Goal: Transaction & Acquisition: Purchase product/service

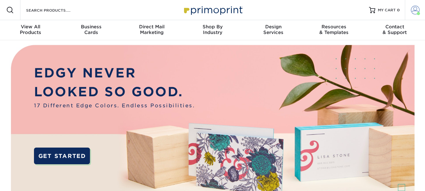
click at [415, 11] on span at bounding box center [415, 10] width 9 height 9
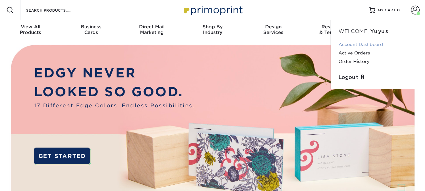
click at [368, 44] on link "Account Dashboard" at bounding box center [378, 44] width 79 height 9
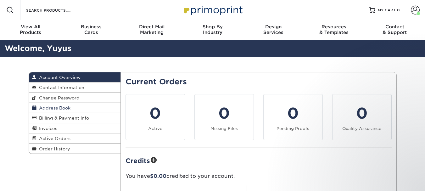
click at [62, 106] on span "Address Book" at bounding box center [54, 107] width 34 height 5
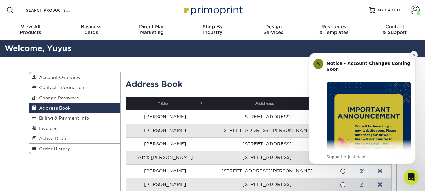
click at [415, 54] on icon "Dismiss notification" at bounding box center [413, 54] width 3 height 3
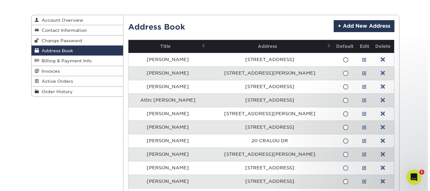
scroll to position [63, 0]
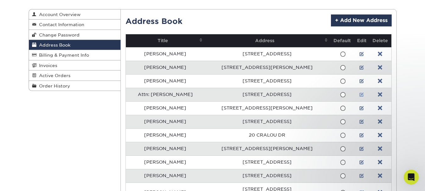
click at [360, 94] on link at bounding box center [362, 94] width 4 height 5
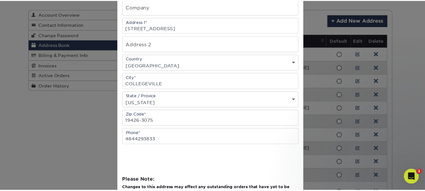
scroll to position [0, 0]
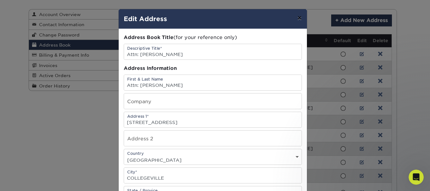
click at [299, 20] on button "×" at bounding box center [299, 18] width 14 height 18
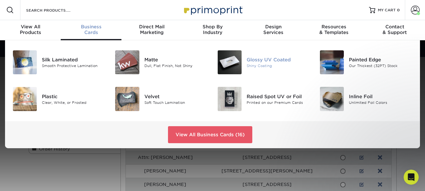
click at [259, 60] on div "Glossy UV Coated" at bounding box center [279, 59] width 64 height 7
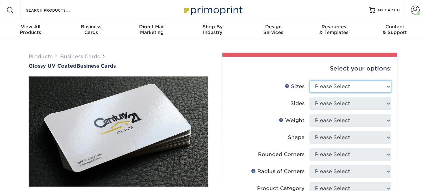
click at [329, 84] on select "Please Select 1.5" x 3.5" - Mini 1.75" x 3.5" - Mini 2" x 2" - Square 2" x 3" -…" at bounding box center [351, 87] width 82 height 12
select select "2.00x3.50"
click at [310, 81] on select "Please Select 1.5" x 3.5" - Mini 1.75" x 3.5" - Mini 2" x 2" - Square 2" x 3" -…" at bounding box center [351, 87] width 82 height 12
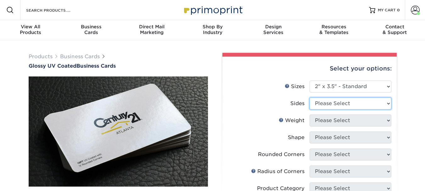
click at [349, 104] on select "Please Select Print Both Sides Print Front Only" at bounding box center [351, 104] width 82 height 12
select select "13abbda7-1d64-4f25-8bb2-c179b224825d"
click at [310, 98] on select "Please Select Print Both Sides Print Front Only" at bounding box center [351, 104] width 82 height 12
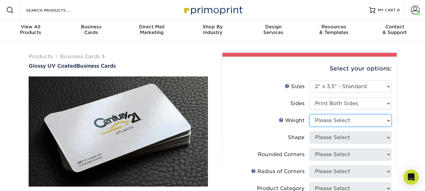
click at [361, 115] on select "Please Select 16PT 14PT" at bounding box center [351, 121] width 82 height 12
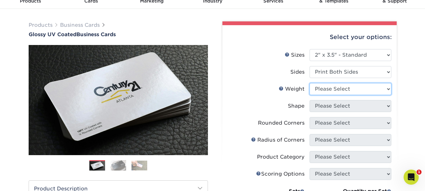
select select "14PT"
click at [310, 83] on select "Please Select 16PT 14PT" at bounding box center [351, 89] width 82 height 12
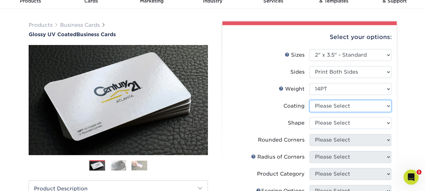
click at [371, 105] on select at bounding box center [351, 106] width 82 height 12
select select "ae367451-b2b8-45df-a344-0f05b6a12993"
click at [310, 100] on select at bounding box center [351, 106] width 82 height 12
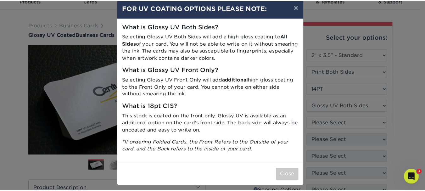
scroll to position [15, 0]
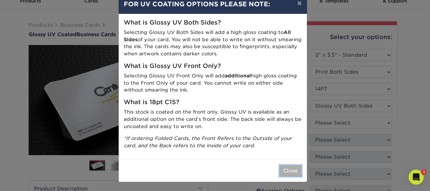
click at [289, 168] on button "Close" at bounding box center [290, 171] width 23 height 12
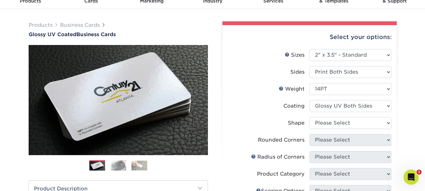
click at [410, 102] on div "Products Business Cards Glossy UV Coated Business Cards Previous Next" at bounding box center [212, 182] width 425 height 347
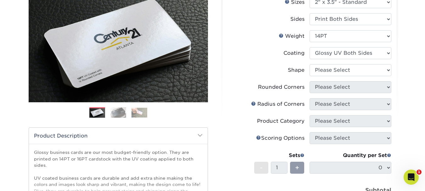
scroll to position [94, 0]
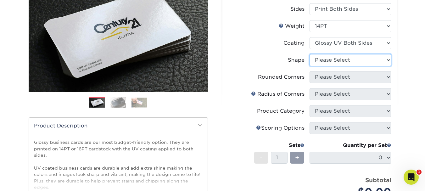
click at [345, 56] on select "Please Select Standard" at bounding box center [351, 60] width 82 height 12
select select "standard"
click at [310, 54] on select "Please Select Standard" at bounding box center [351, 60] width 82 height 12
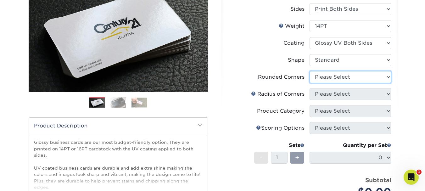
click at [340, 77] on select "Please Select Yes - Round 2 Corners Yes - Round 4 Corners No" at bounding box center [351, 77] width 82 height 12
select select "0"
click at [310, 71] on select "Please Select Yes - Round 2 Corners Yes - Round 4 Corners No" at bounding box center [351, 77] width 82 height 12
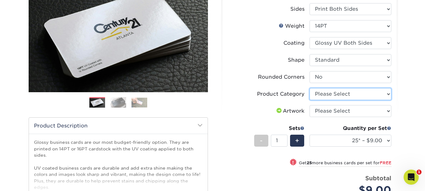
click at [367, 93] on select "Please Select Business Cards" at bounding box center [351, 94] width 82 height 12
select select "3b5148f1-0588-4f88-a218-97bcfdce65c1"
click at [310, 88] on select "Please Select Business Cards" at bounding box center [351, 94] width 82 height 12
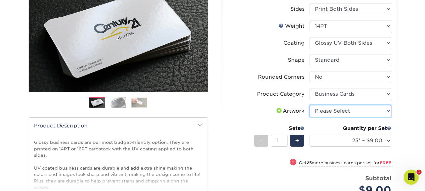
click at [356, 111] on select "Please Select I will upload files I need a design - $100" at bounding box center [351, 111] width 82 height 12
select select "upload"
click at [310, 105] on select "Please Select I will upload files I need a design - $100" at bounding box center [351, 111] width 82 height 12
click at [401, 101] on div "Select your options: Sizes Help Sizes Please Select 1.5" x 3.5" - Mini -" at bounding box center [307, 122] width 189 height 328
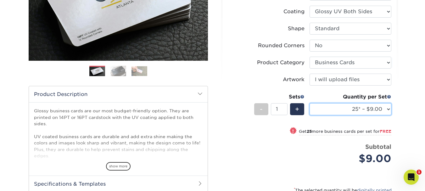
click at [362, 105] on select "25* – $9.00 50* – $9.00 100* – $9.00 250* – $17.00 500 – $33.00 1000 – $42.00 2…" at bounding box center [351, 109] width 82 height 12
select select "1000 – $42.00"
click at [310, 103] on select "25* – $9.00 50* – $9.00 100* – $9.00 250* – $17.00 500 – $33.00 1000 – $42.00 2…" at bounding box center [351, 109] width 82 height 12
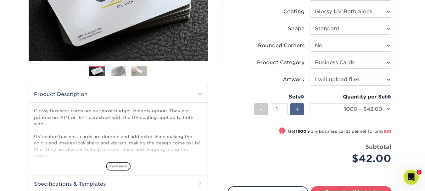
click at [299, 110] on span "+" at bounding box center [297, 109] width 4 height 9
type input "2"
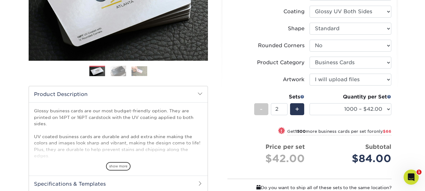
click at [405, 95] on div "Products Business Cards Glossy UV Coated Business Cards Previous Next" at bounding box center [212, 99] width 425 height 371
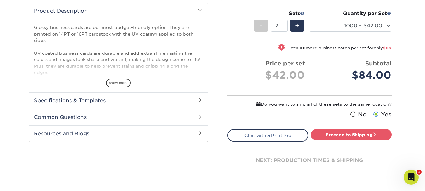
scroll to position [220, 0]
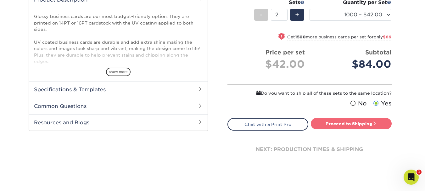
click at [355, 122] on link "Proceed to Shipping" at bounding box center [351, 123] width 81 height 11
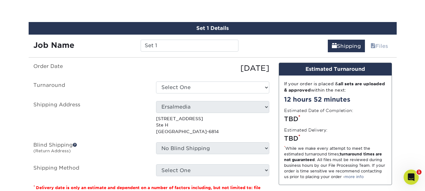
scroll to position [356, 0]
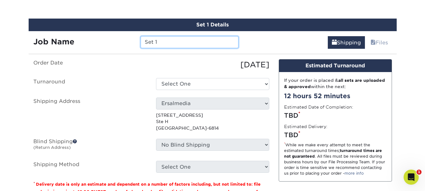
drag, startPoint x: 173, startPoint y: 41, endPoint x: 134, endPoint y: 40, distance: 38.4
click at [134, 40] on div "Job Name Set 1" at bounding box center [136, 42] width 215 height 12
type input "Amy Alfonsi"
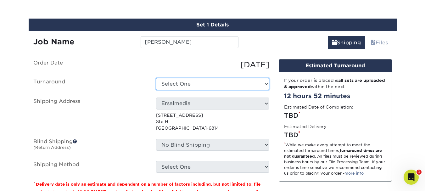
click at [198, 84] on select "Select One 2-4 Business Days 2 Day Next Business Day" at bounding box center [212, 84] width 113 height 12
select select "44cb48fd-644e-4b5e-b8d4-b78b519ed882"
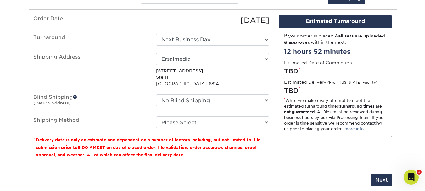
scroll to position [409, 0]
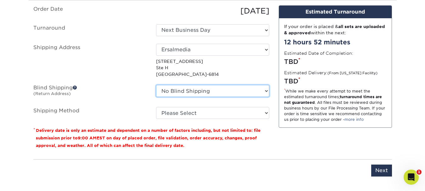
click at [180, 91] on select "No Blind Shipping Allison Quiminiano Amanda McDonald Anthony Ragni Attn: Michae…" at bounding box center [212, 91] width 113 height 12
select select "192131"
click at [156, 85] on select "No Blind Shipping Allison Quiminiano Amanda McDonald Anthony Ragni Attn: Michae…" at bounding box center [212, 91] width 113 height 12
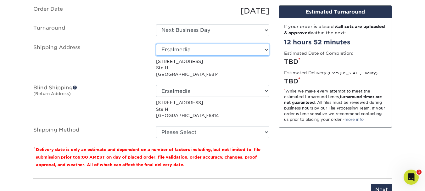
click at [198, 50] on select "Select One Allison Quiminiano Amanda McDonald Anthony Ragni Attn: Michael Hammo…" at bounding box center [212, 50] width 113 height 12
select select "282807"
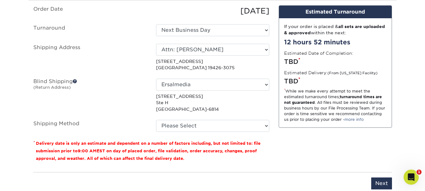
click at [232, 65] on p "400 Arcola Rd Collegeville, PA 19426-3075" at bounding box center [212, 64] width 113 height 13
click at [265, 104] on p "407 Gilead Rd Ste H Huntersville, NC 28078-6814" at bounding box center [212, 102] width 113 height 19
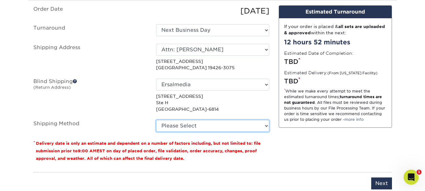
click at [235, 125] on select "Please Select Ground Shipping (+$14.96) 3 Day Shipping Service (+$15.34) 2 Day …" at bounding box center [212, 126] width 113 height 12
select select "03"
click at [156, 120] on select "Please Select Ground Shipping (+$14.96) 3 Day Shipping Service (+$15.34) 2 Day …" at bounding box center [212, 126] width 113 height 12
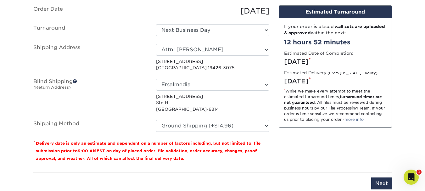
click at [273, 107] on div "No Blind Shipping Allison Quiminiano Amanda McDonald Anthony Ragni Attn: Michae…" at bounding box center [212, 96] width 123 height 34
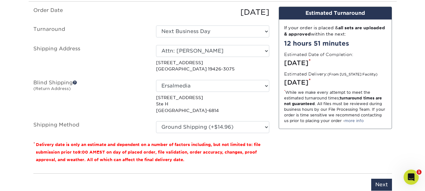
scroll to position [472, 0]
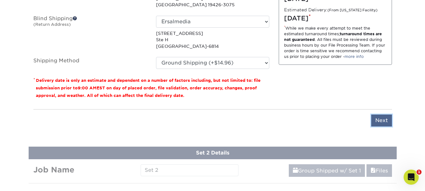
click at [381, 120] on input "Next" at bounding box center [382, 121] width 21 height 12
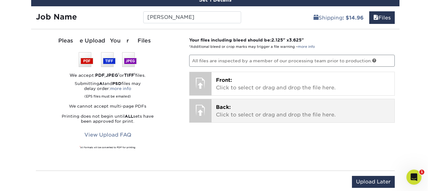
scroll to position [378, 0]
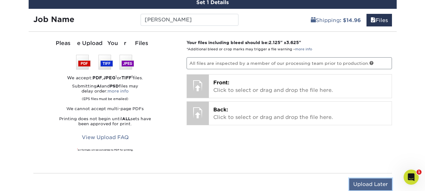
click at [373, 183] on input "Upload Later" at bounding box center [371, 185] width 43 height 12
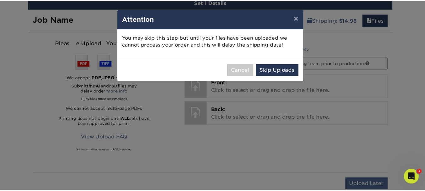
scroll to position [0, 0]
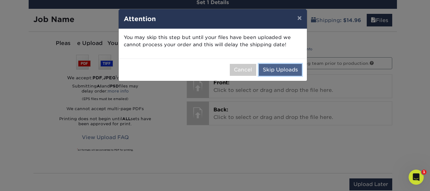
click at [285, 69] on button "Skip Uploads" at bounding box center [280, 70] width 43 height 12
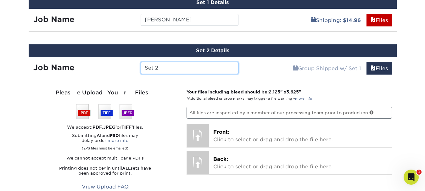
drag, startPoint x: 178, startPoint y: 65, endPoint x: 141, endPoint y: 65, distance: 36.8
click at [141, 65] on input "Set 2" at bounding box center [190, 68] width 98 height 12
type input "A"
type input "Samantha Fairfield"
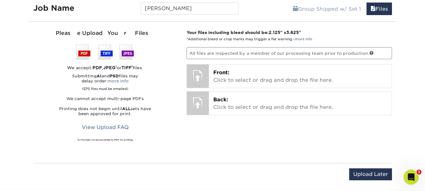
scroll to position [472, 0]
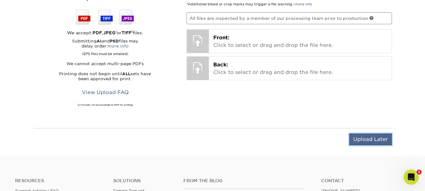
click at [379, 139] on input "Upload Later" at bounding box center [371, 140] width 43 height 12
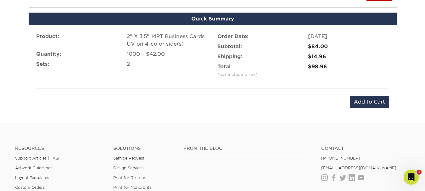
scroll to position [441, 0]
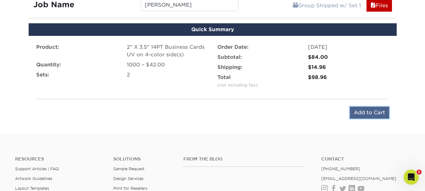
click at [375, 109] on input "Add to Cart" at bounding box center [369, 113] width 39 height 12
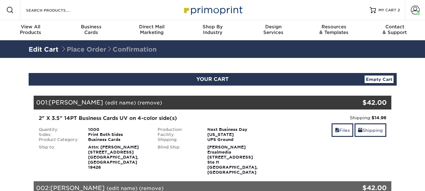
click at [417, 9] on span at bounding box center [415, 10] width 9 height 9
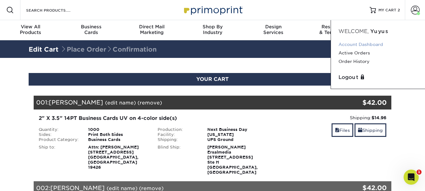
click at [365, 44] on link "Account Dashboard" at bounding box center [378, 44] width 79 height 9
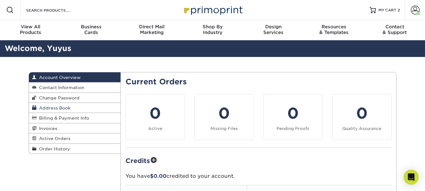
click at [58, 105] on span "Address Book" at bounding box center [54, 107] width 34 height 5
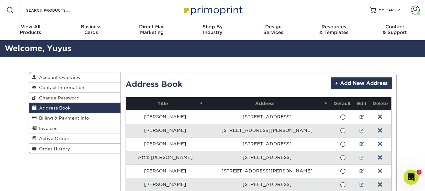
click at [360, 157] on link at bounding box center [362, 157] width 4 height 5
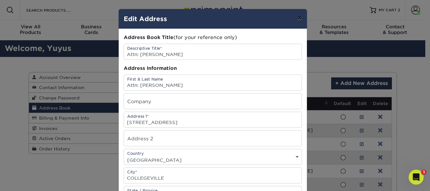
click at [297, 18] on button "×" at bounding box center [299, 18] width 14 height 18
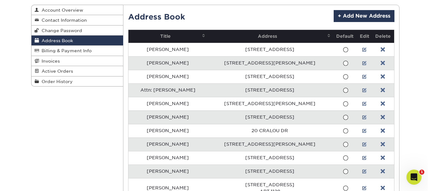
scroll to position [31, 0]
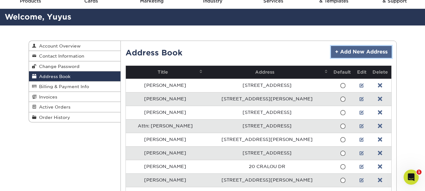
click at [370, 50] on link "+ Add New Address" at bounding box center [361, 52] width 61 height 12
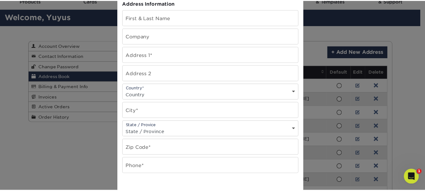
scroll to position [0, 0]
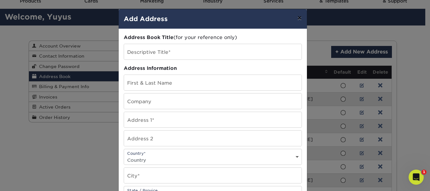
click at [297, 17] on button "×" at bounding box center [299, 18] width 14 height 18
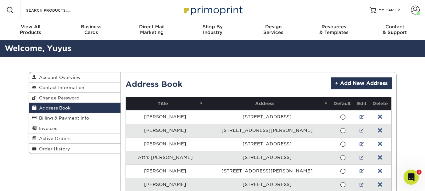
click at [360, 156] on link at bounding box center [362, 157] width 4 height 5
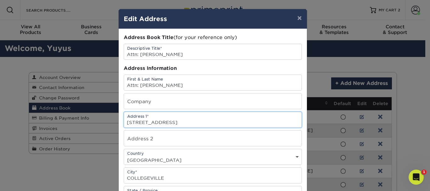
drag, startPoint x: 187, startPoint y: 126, endPoint x: 117, endPoint y: 126, distance: 70.8
click at [119, 126] on div "Address Book Title (for your reference only) Descriptive Title* Attn: Michael H…" at bounding box center [213, 172] width 188 height 286
click at [136, 140] on input "text" at bounding box center [213, 138] width 178 height 15
drag, startPoint x: 175, startPoint y: 123, endPoint x: 112, endPoint y: 122, distance: 63.3
click at [112, 122] on div "× Edit Address Address Book Title (for your reference only) Descriptive Title* …" at bounding box center [215, 95] width 430 height 191
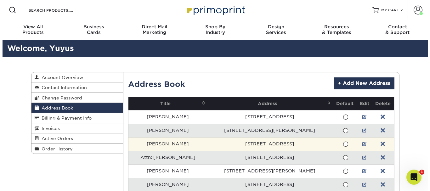
scroll to position [31, 0]
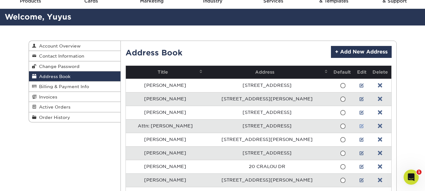
click at [361, 125] on link at bounding box center [362, 126] width 4 height 5
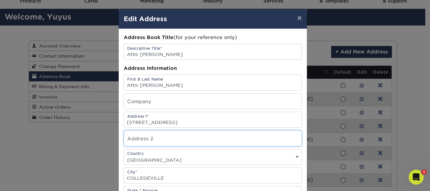
click at [190, 142] on input "text" at bounding box center [213, 138] width 178 height 15
type input "Suite 5A"
click at [223, 122] on input "400 ARCOLA RD" at bounding box center [213, 119] width 178 height 15
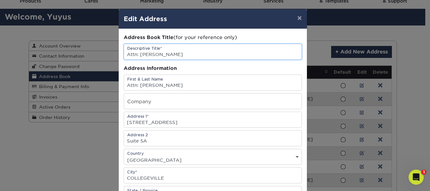
click at [257, 50] on input "Attn: Michael Hammond Jr." at bounding box center [213, 51] width 178 height 15
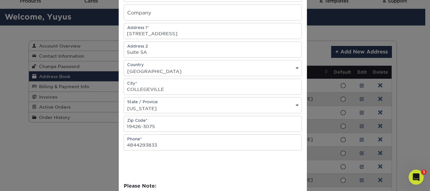
scroll to position [94, 0]
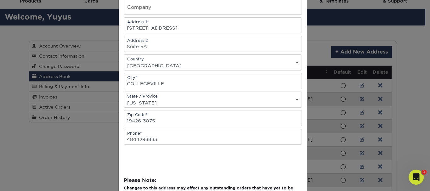
click at [252, 155] on div at bounding box center [213, 157] width 178 height 25
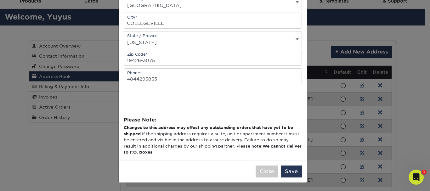
scroll to position [156, 0]
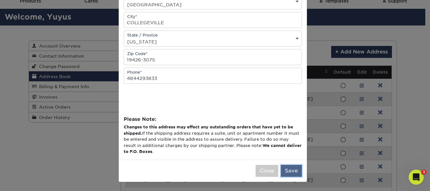
click at [290, 171] on button "Save" at bounding box center [291, 171] width 21 height 12
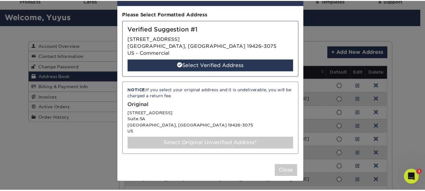
scroll to position [0, 0]
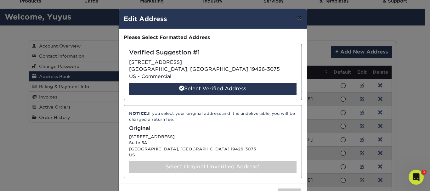
click at [296, 19] on button "×" at bounding box center [299, 18] width 14 height 18
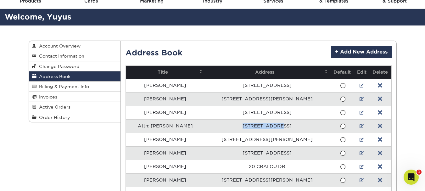
drag, startPoint x: 297, startPoint y: 126, endPoint x: 254, endPoint y: 127, distance: 42.2
click at [254, 127] on td "400 ARCOLA RD" at bounding box center [267, 126] width 125 height 14
copy td "400 ARCOLA RD"
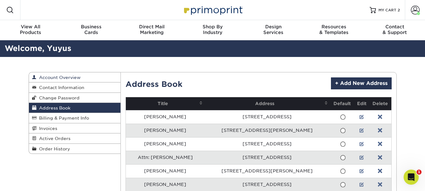
click at [67, 75] on span "Account Overview" at bounding box center [59, 77] width 44 height 5
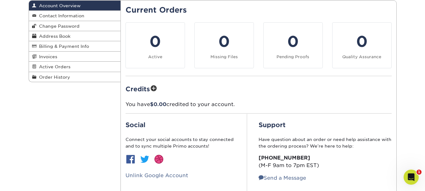
scroll to position [63, 0]
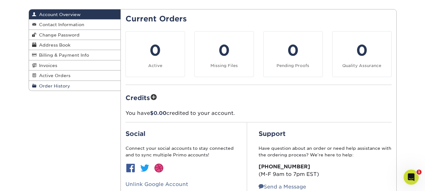
click at [73, 86] on link "Order History" at bounding box center [75, 86] width 92 height 10
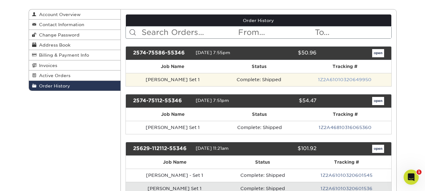
click at [356, 79] on link "1Z2A61010320649950" at bounding box center [345, 79] width 54 height 5
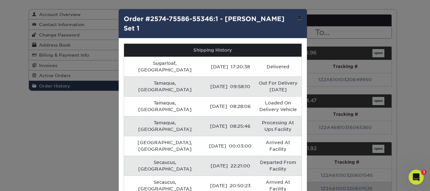
click at [299, 17] on button "×" at bounding box center [299, 18] width 14 height 18
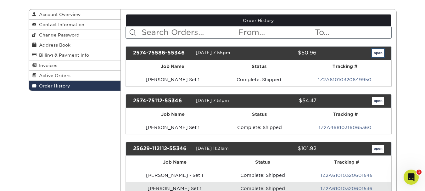
click at [378, 53] on link "open" at bounding box center [379, 53] width 12 height 8
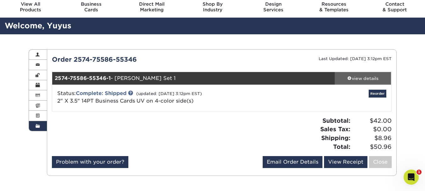
scroll to position [31, 0]
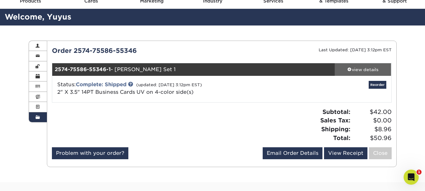
click at [355, 72] on div "view details" at bounding box center [363, 69] width 57 height 6
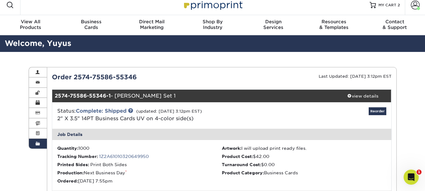
scroll to position [0, 0]
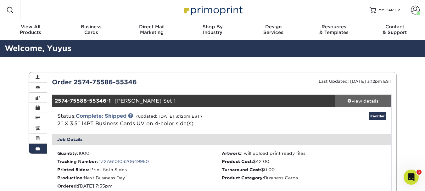
click at [364, 100] on div "view details" at bounding box center [363, 101] width 57 height 6
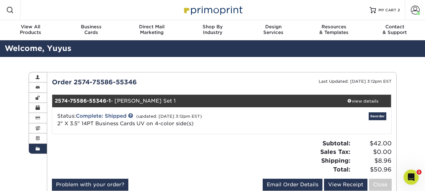
scroll to position [63, 0]
click at [35, 147] on link "Order History" at bounding box center [38, 149] width 18 height 10
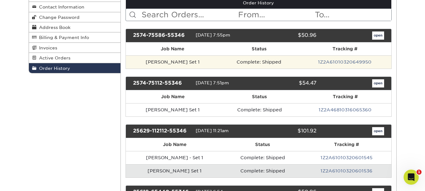
scroll to position [94, 0]
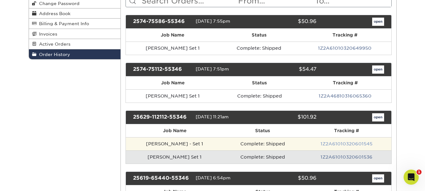
click at [341, 144] on link "1Z2A61010320601545" at bounding box center [347, 143] width 52 height 5
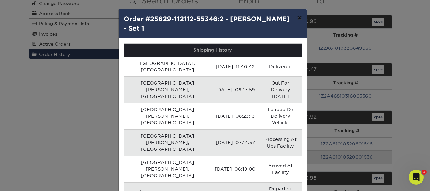
click at [299, 17] on button "×" at bounding box center [299, 18] width 14 height 18
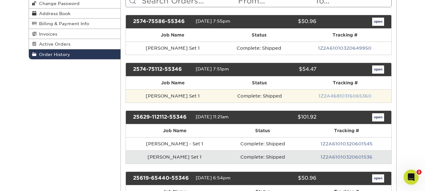
click at [334, 95] on link "1Z2A46810316065360" at bounding box center [345, 96] width 53 height 5
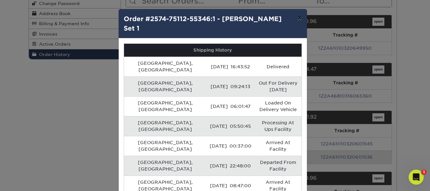
click at [299, 15] on button "×" at bounding box center [299, 18] width 14 height 18
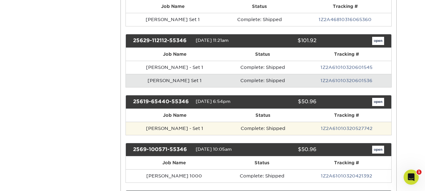
scroll to position [157, 0]
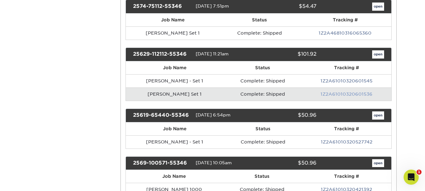
click at [332, 95] on link "1Z2A61010320601536" at bounding box center [347, 94] width 52 height 5
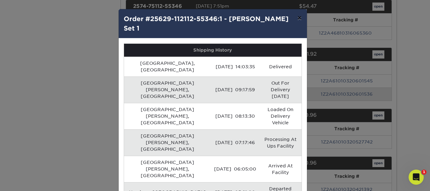
click at [298, 17] on button "×" at bounding box center [299, 18] width 14 height 18
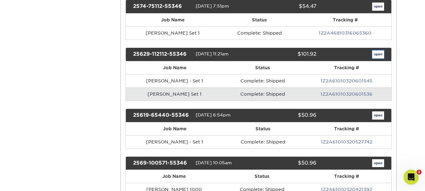
click at [377, 54] on link "open" at bounding box center [379, 54] width 12 height 8
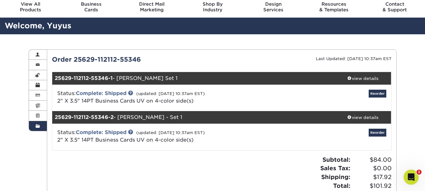
scroll to position [31, 0]
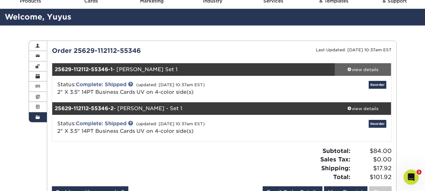
click at [368, 65] on link "view details" at bounding box center [363, 69] width 57 height 13
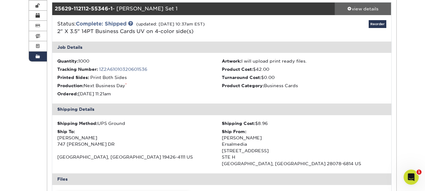
scroll to position [94, 0]
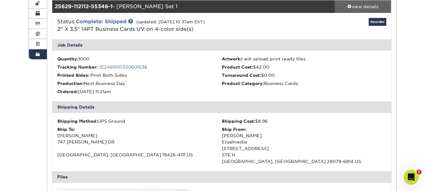
click at [372, 8] on div "view details" at bounding box center [363, 6] width 57 height 6
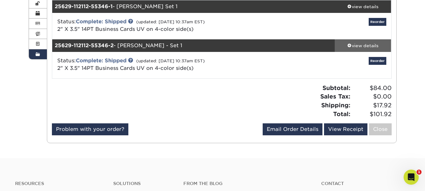
click at [363, 46] on div "view details" at bounding box center [363, 46] width 57 height 6
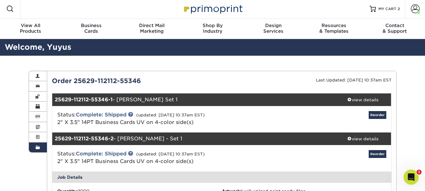
scroll to position [0, 0]
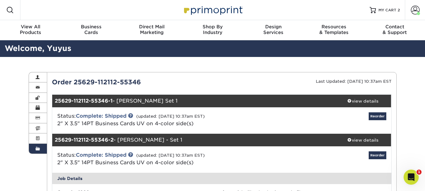
click at [42, 147] on link "Order History" at bounding box center [38, 149] width 18 height 10
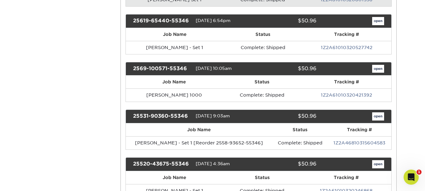
scroll to position [283, 0]
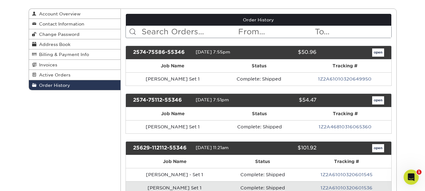
scroll to position [0, 0]
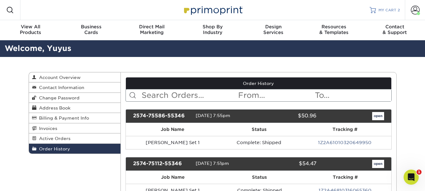
click at [385, 9] on span "MY CART" at bounding box center [388, 10] width 18 height 5
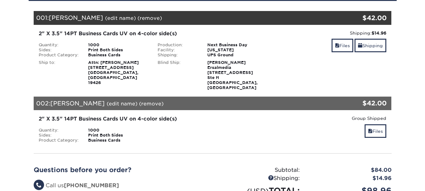
scroll to position [94, 0]
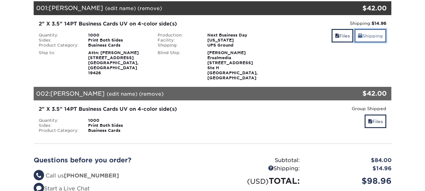
click at [381, 34] on link "Shipping" at bounding box center [371, 36] width 32 height 14
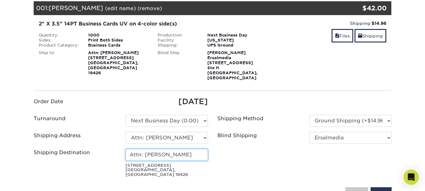
click at [165, 149] on input "Attn: [PERSON_NAME]" at bounding box center [167, 155] width 82 height 12
click at [246, 149] on ul "Order Date 08/24/2025 Turnaround Please Select Select One" at bounding box center [213, 138] width 368 height 84
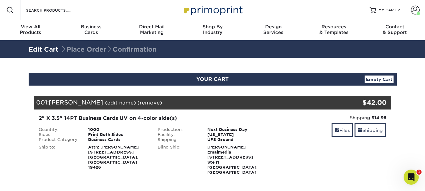
click at [385, 79] on link "Empty Cart" at bounding box center [379, 80] width 29 height 8
